Goal: Communication & Community: Answer question/provide support

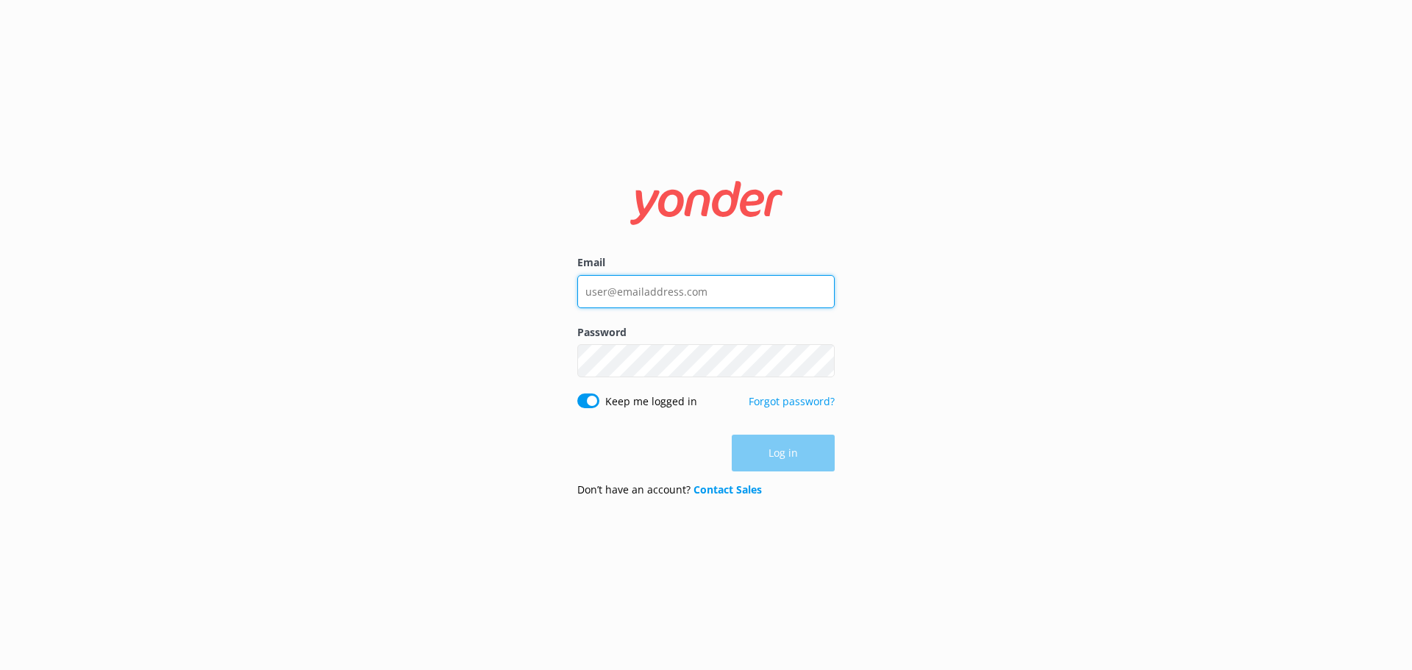
type input "[EMAIL_ADDRESS][DOMAIN_NAME]"
click at [771, 454] on div "Log in" at bounding box center [705, 453] width 257 height 37
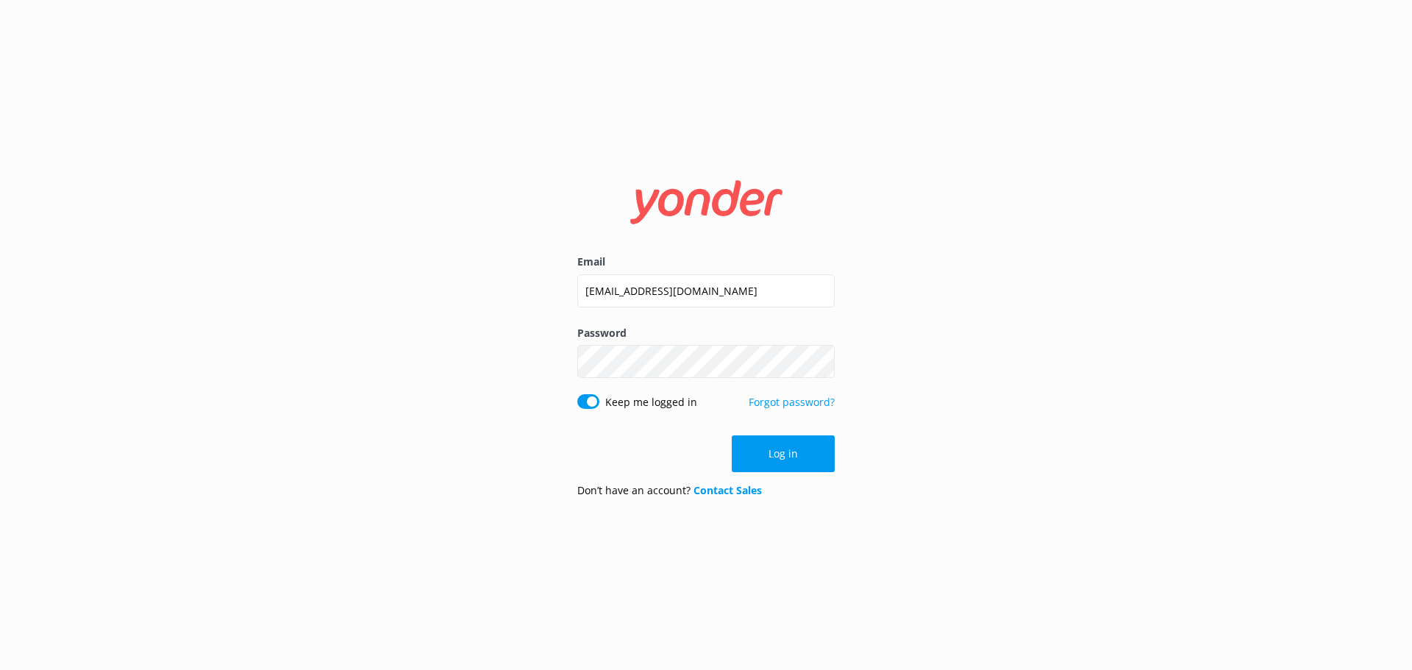
click at [771, 454] on button "Log in" at bounding box center [783, 453] width 103 height 37
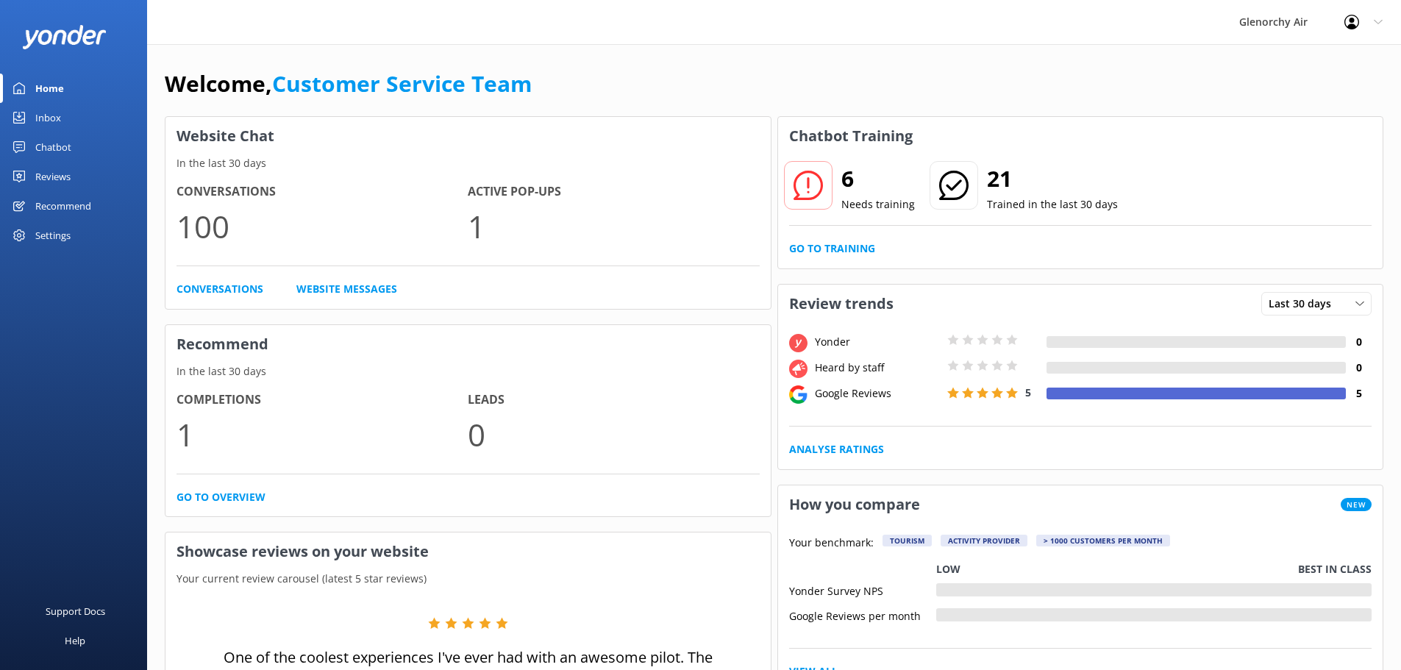
click at [51, 112] on div "Inbox" at bounding box center [48, 117] width 26 height 29
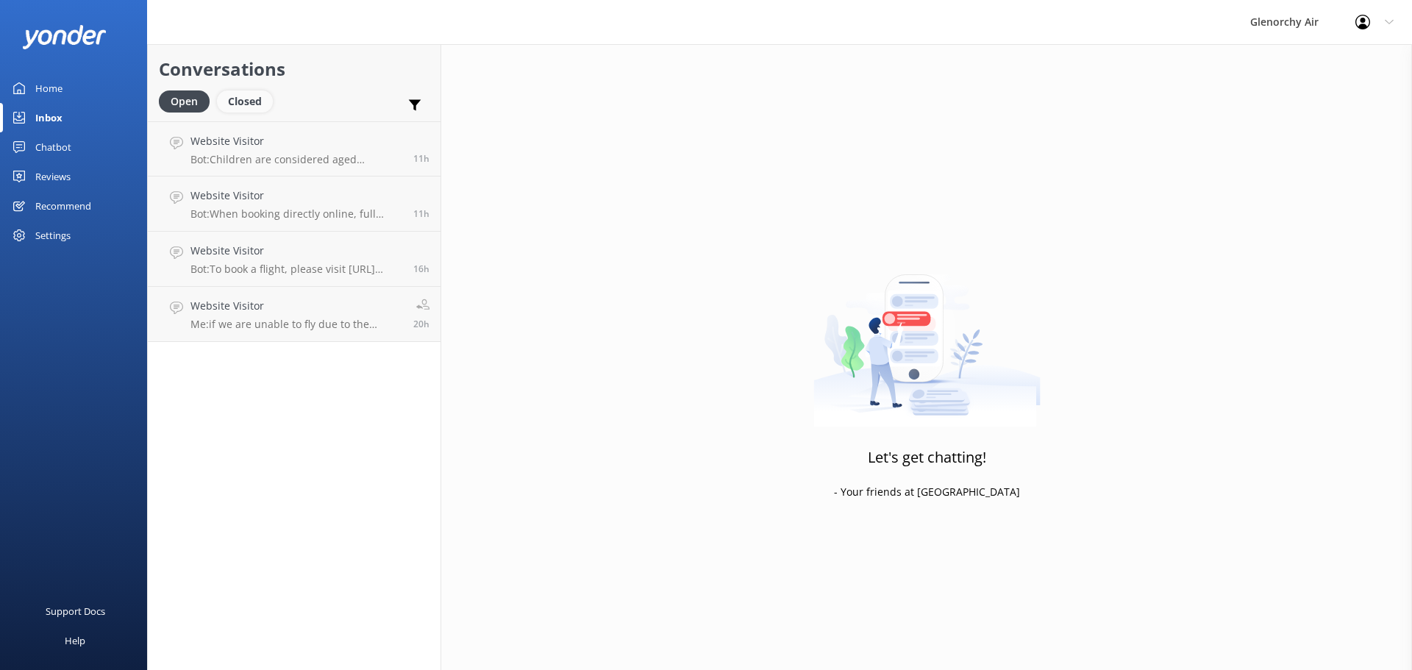
click at [251, 101] on div "Closed" at bounding box center [245, 101] width 56 height 22
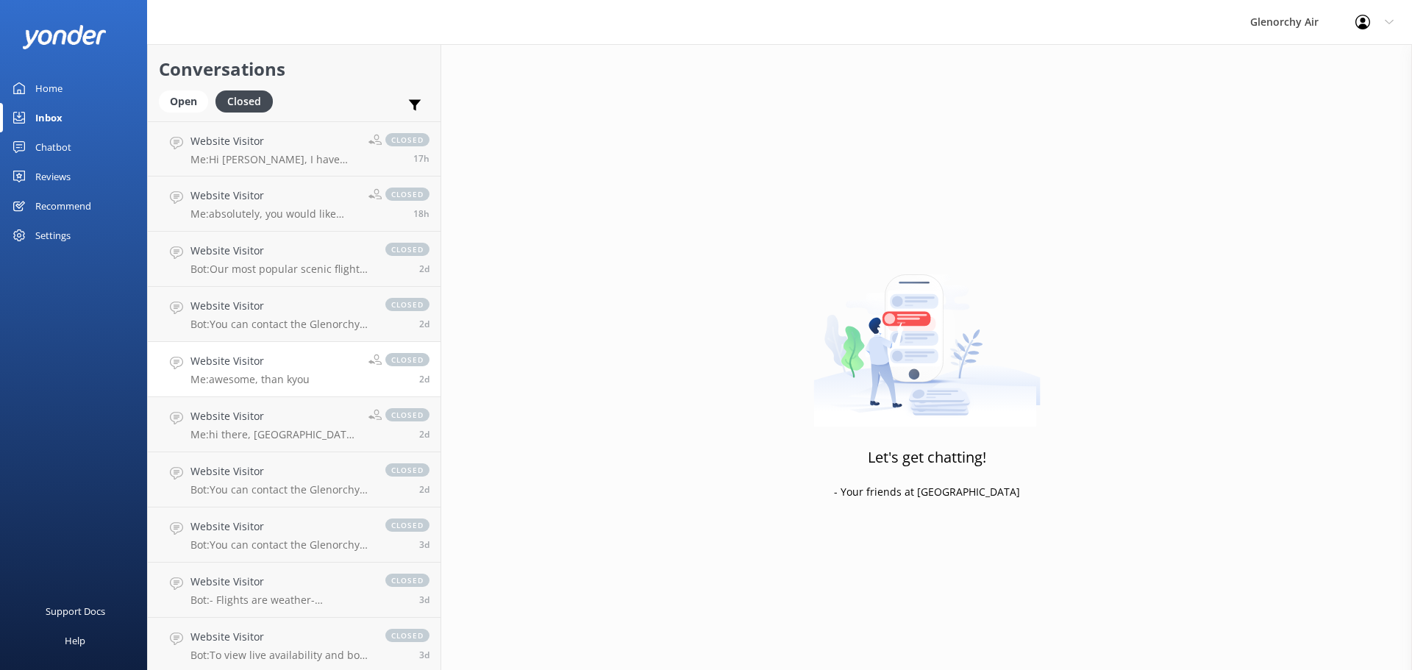
scroll to position [74, 0]
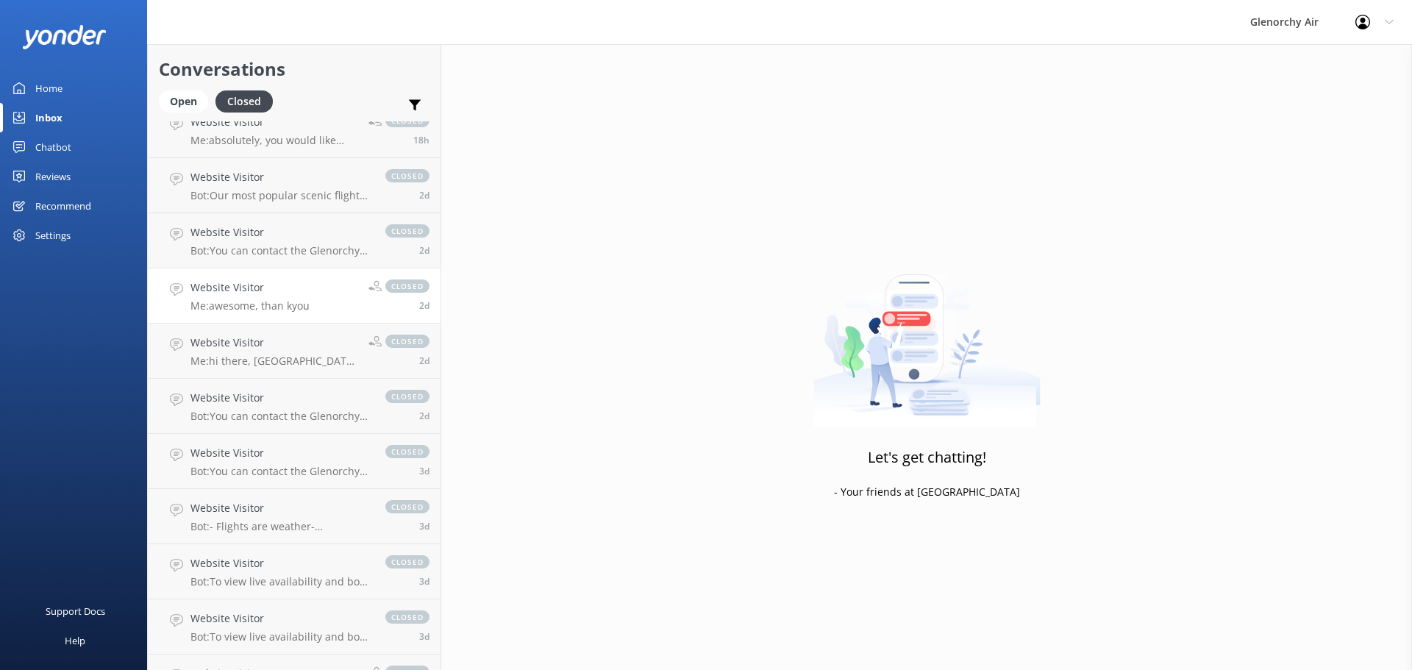
click at [243, 300] on p "Me: awesome, than kyou" at bounding box center [249, 305] width 119 height 13
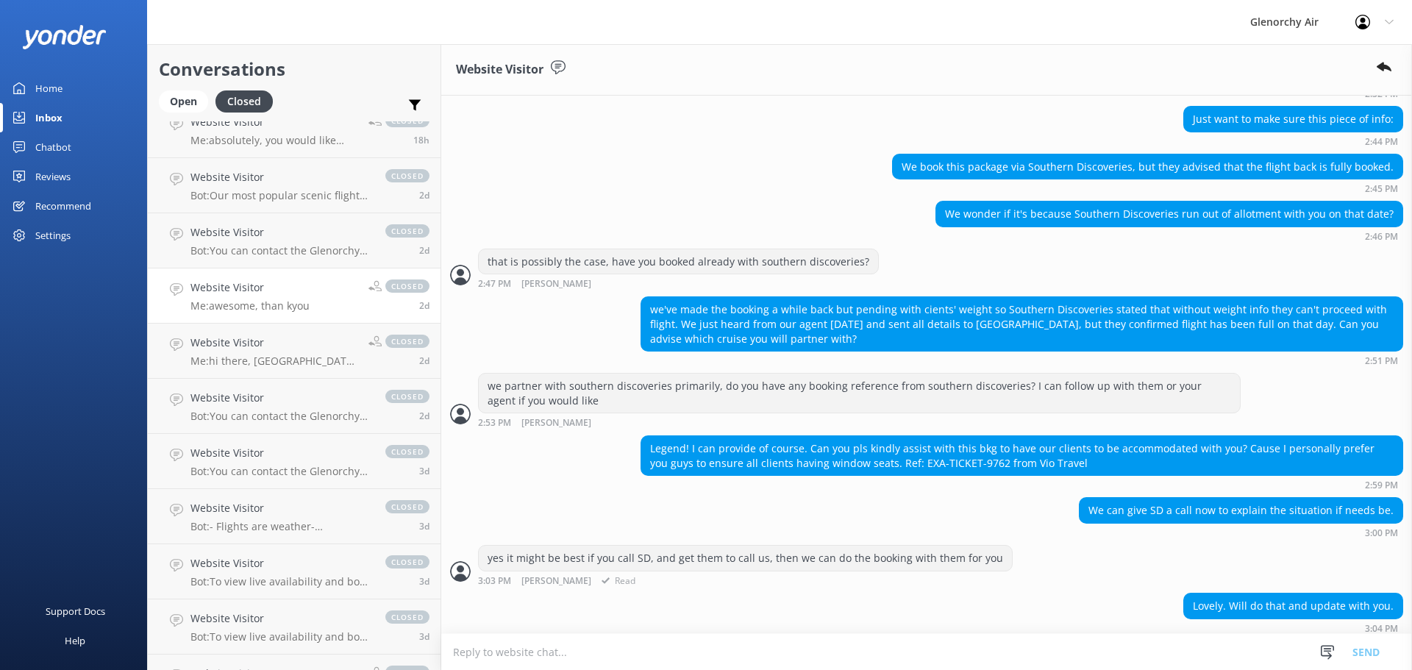
scroll to position [984, 0]
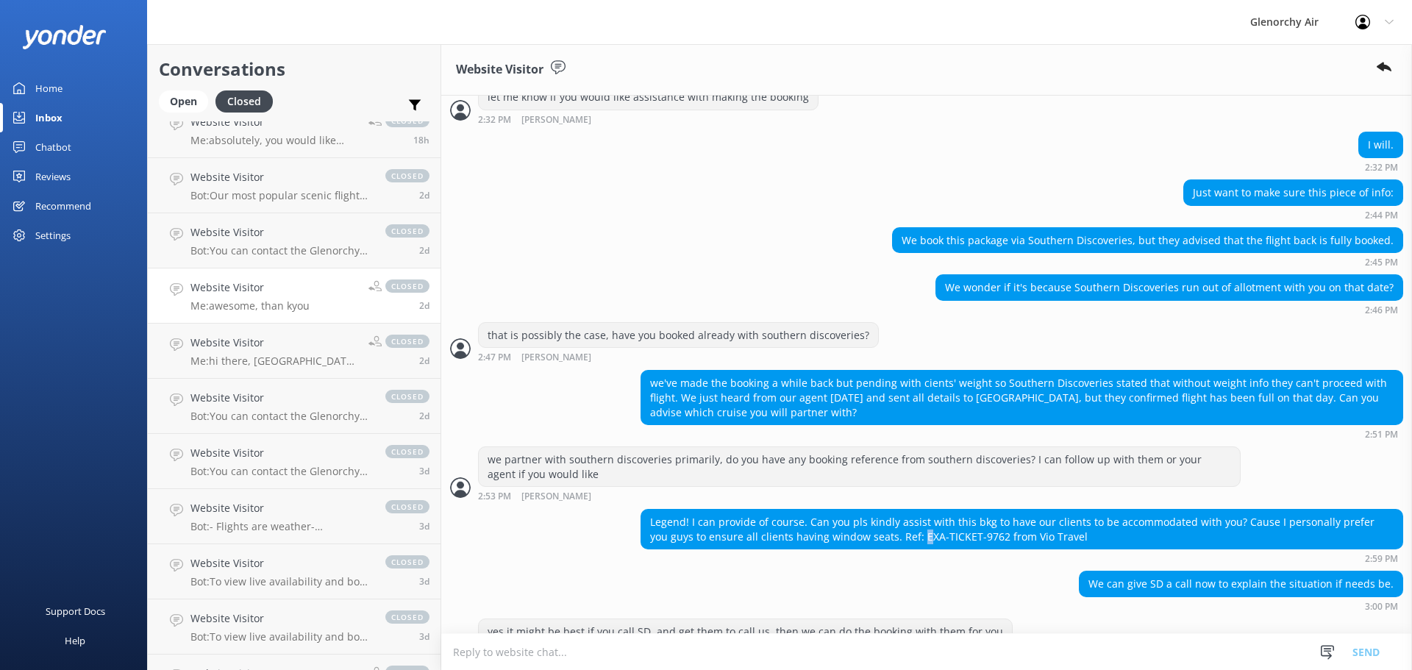
click at [898, 522] on div "Legend! I can provide of course. Can you pls kindly assist with this bkg to hav…" at bounding box center [1021, 529] width 761 height 39
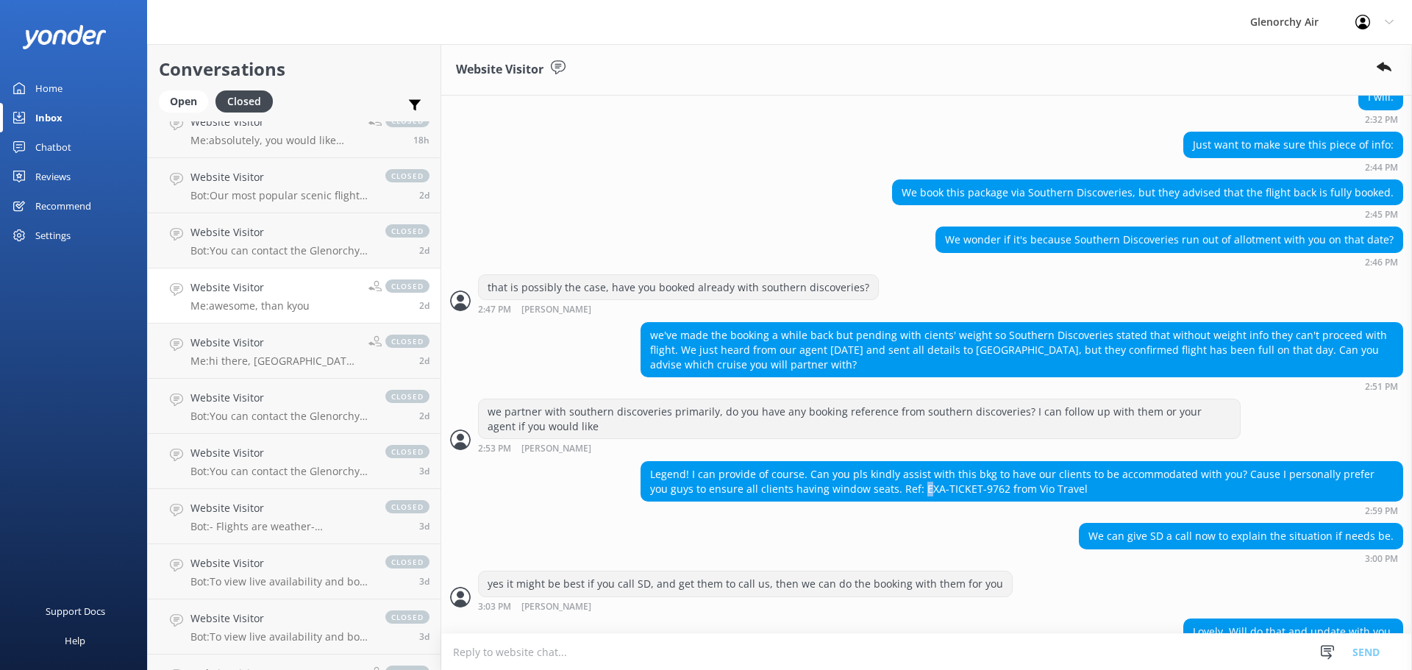
scroll to position [1057, 0]
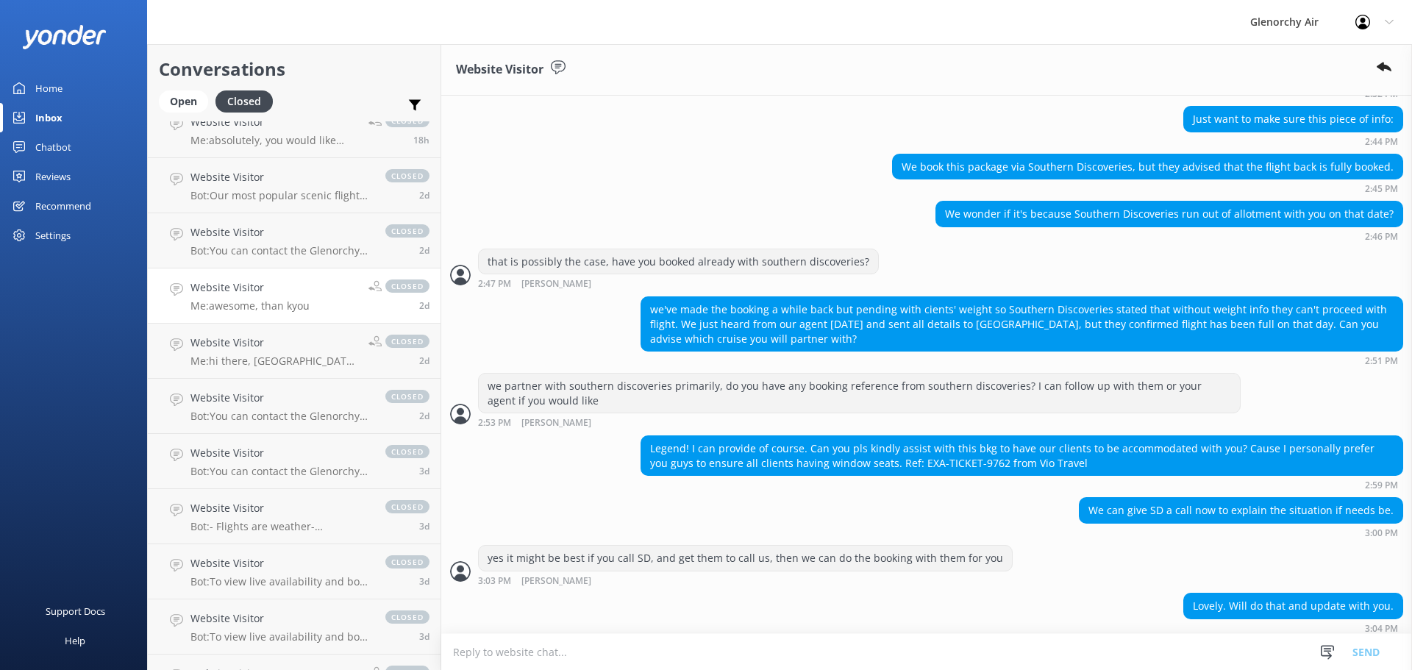
click at [898, 498] on div "We can give SD a call now to explain the situation if needs be. 3:00 PM" at bounding box center [926, 517] width 971 height 40
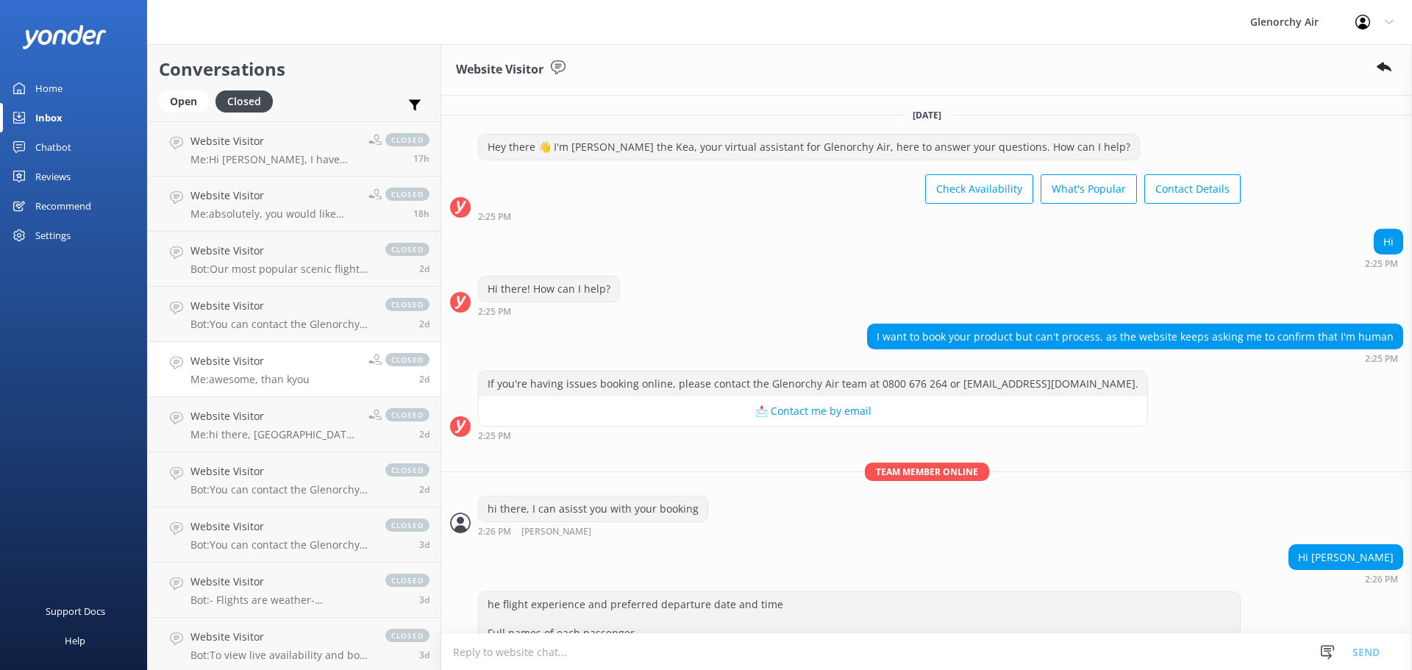
scroll to position [1131, 0]
